Goal: Obtain resource: Obtain resource

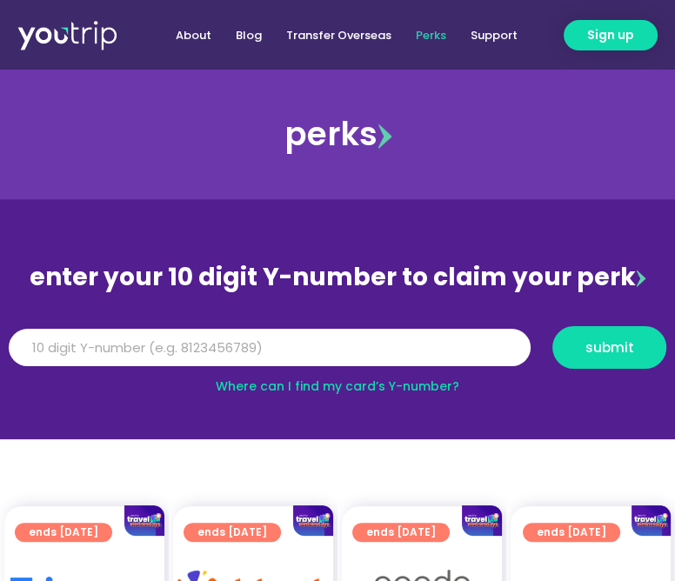
click at [483, 274] on div "enter your 10 digit Y-number to claim your perk" at bounding box center [337, 277] width 675 height 45
click at [269, 354] on input "Y Number" at bounding box center [270, 348] width 522 height 38
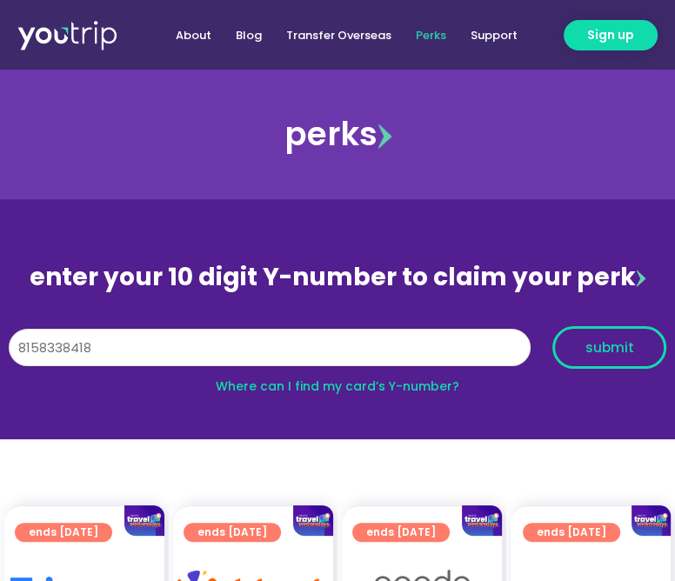
type input "8158338418"
click at [590, 328] on button "submit" at bounding box center [609, 347] width 114 height 43
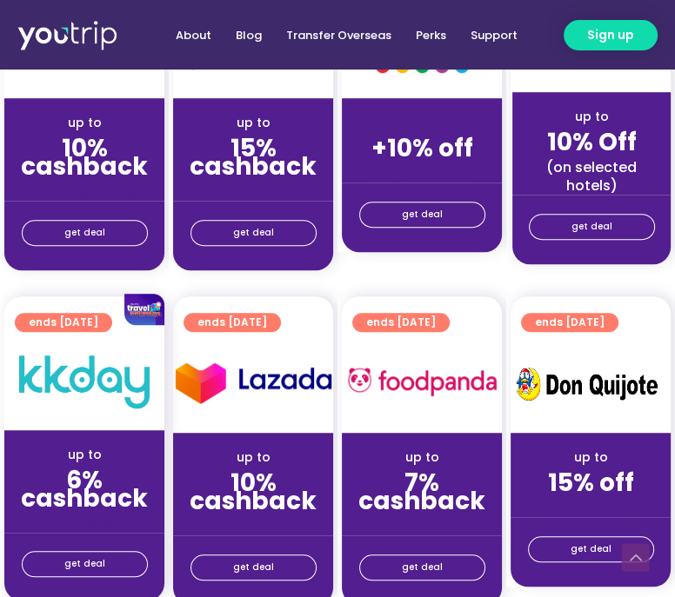
scroll to position [760, 0]
